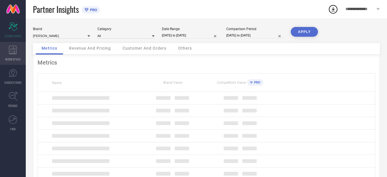
click at [7, 51] on div "WORKSPACE" at bounding box center [13, 53] width 26 height 23
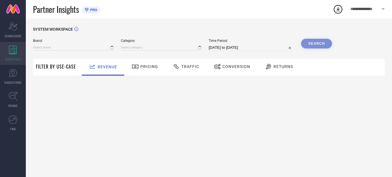
type input "[PERSON_NAME]"
type input "All"
click at [7, 51] on div "WORKSPACE" at bounding box center [13, 53] width 26 height 23
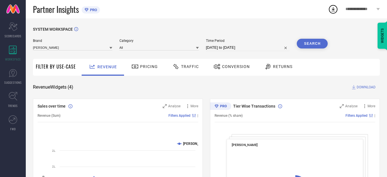
click at [237, 71] on div "Conversion" at bounding box center [231, 67] width 39 height 10
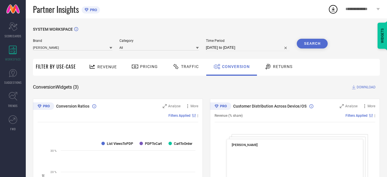
click at [237, 50] on input "[DATE] to [DATE]" at bounding box center [248, 47] width 84 height 7
select select "7"
select select "2025"
select select "8"
select select "2025"
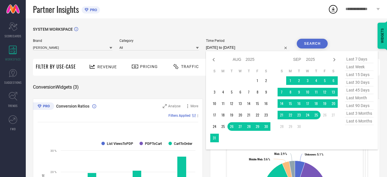
click at [360, 108] on span "last 90 days" at bounding box center [359, 106] width 29 height 8
type input "[DATE] to [DATE]"
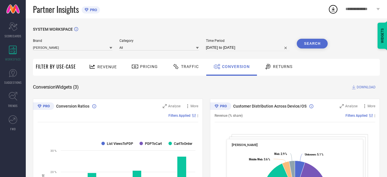
click at [321, 45] on button "Search" at bounding box center [312, 44] width 31 height 10
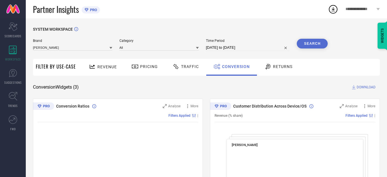
click at [321, 45] on button "Search" at bounding box center [312, 44] width 31 height 10
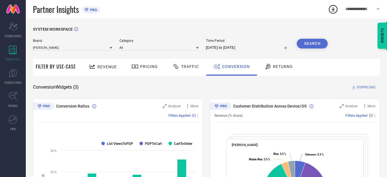
click at [364, 89] on span "DOWNLOAD" at bounding box center [366, 87] width 19 height 6
click at [334, 11] on icon at bounding box center [334, 9] width 4 height 4
